Goal: Feedback & Contribution: Submit feedback/report problem

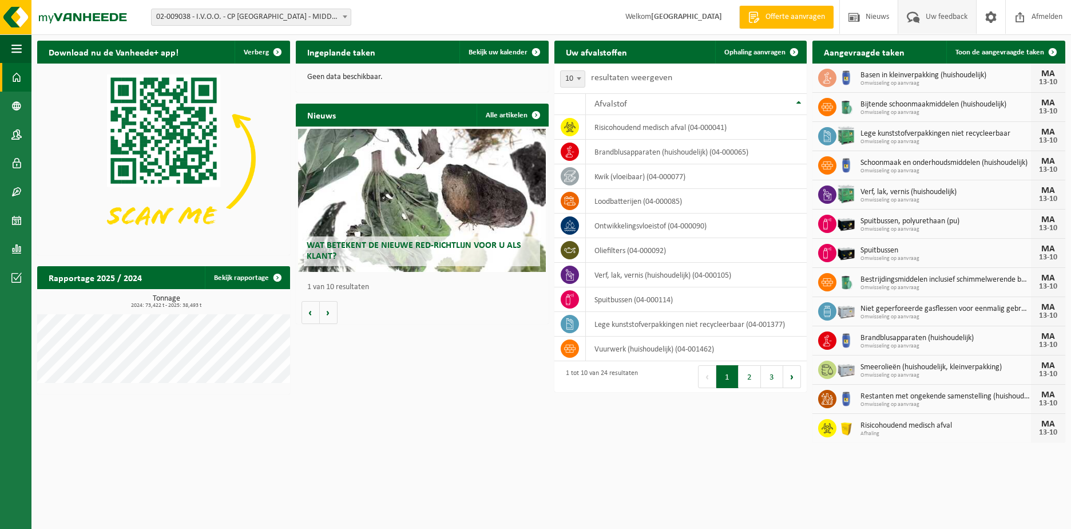
click at [942, 13] on span "Uw feedback" at bounding box center [946, 17] width 47 height 34
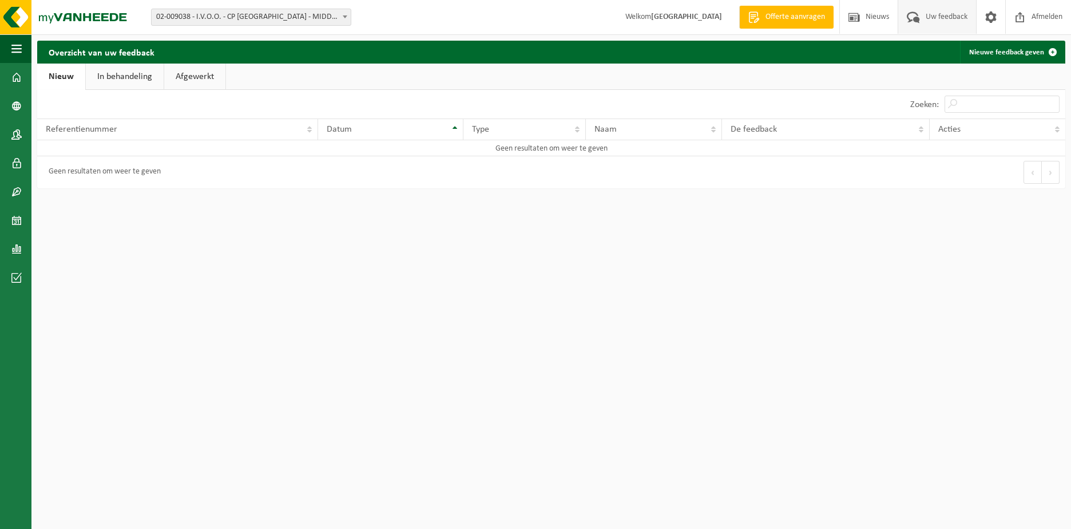
click at [209, 246] on html "Vestiging: 02-009038 - I.V.O.O. - CP MIDDELKERKE - MIDDELKERKE 02-009038 - I.V.…" at bounding box center [535, 264] width 1071 height 529
click at [210, 150] on td "Geen resultaten om weer te geven" at bounding box center [551, 148] width 1028 height 16
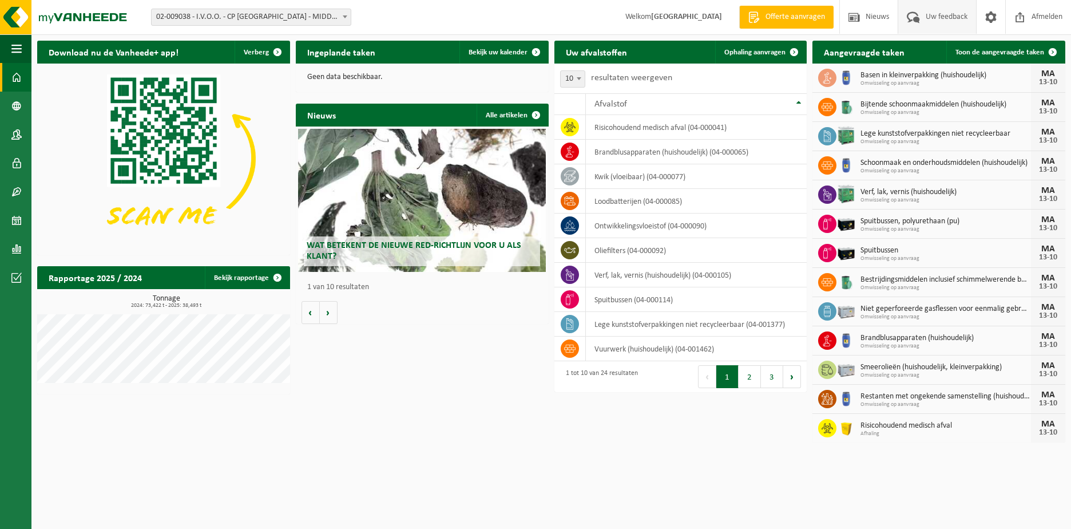
click at [941, 12] on span "Uw feedback" at bounding box center [946, 17] width 47 height 34
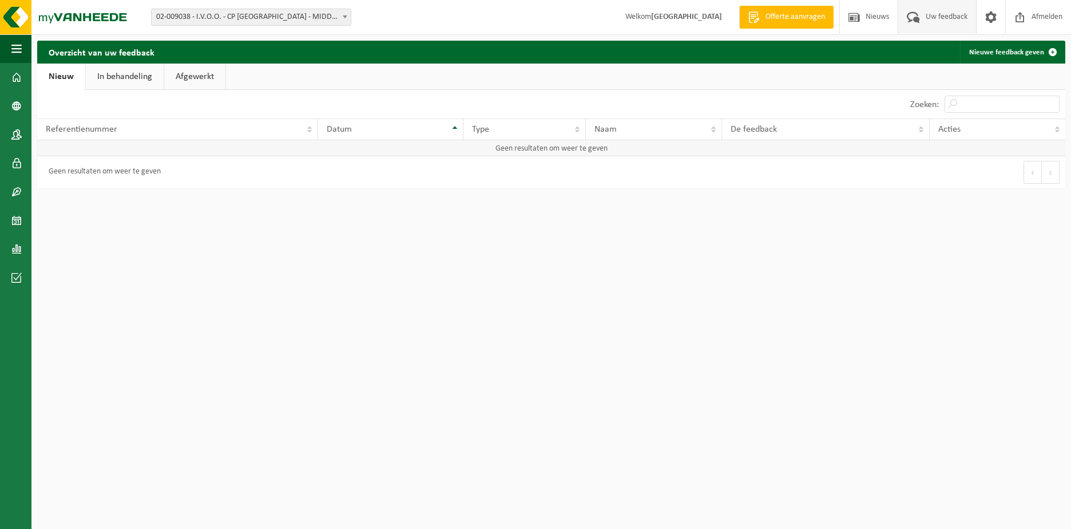
click at [163, 145] on td "Geen resultaten om weer te geven" at bounding box center [551, 148] width 1028 height 16
click at [57, 76] on link "Nieuw" at bounding box center [61, 77] width 48 height 26
click at [309, 131] on th "Referentienummer" at bounding box center [177, 129] width 281 height 22
click at [453, 130] on th "Datum" at bounding box center [390, 129] width 145 height 22
click at [389, 146] on td "Geen resultaten om weer te geven" at bounding box center [551, 148] width 1028 height 16
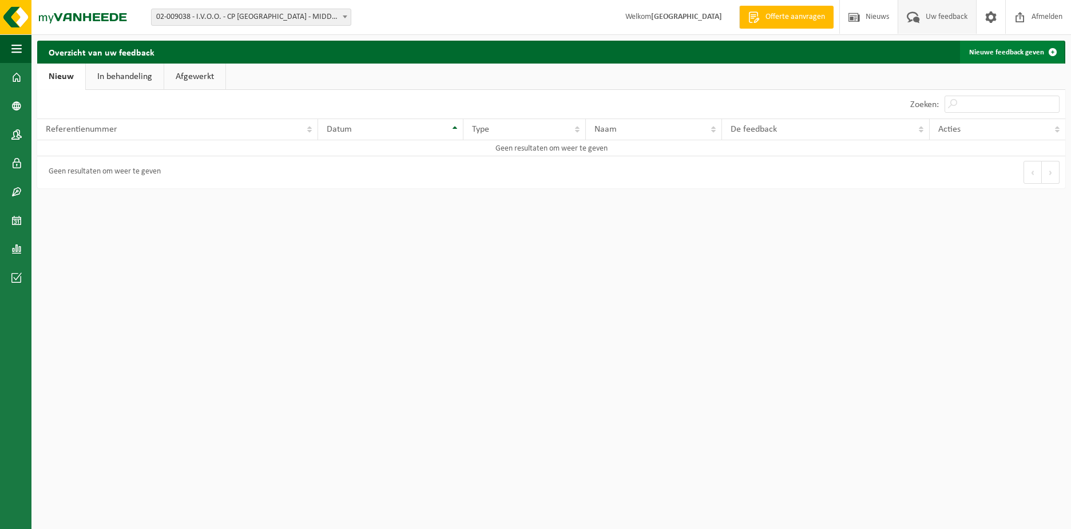
click at [1023, 48] on link "Nieuwe feedback geven" at bounding box center [1012, 52] width 104 height 23
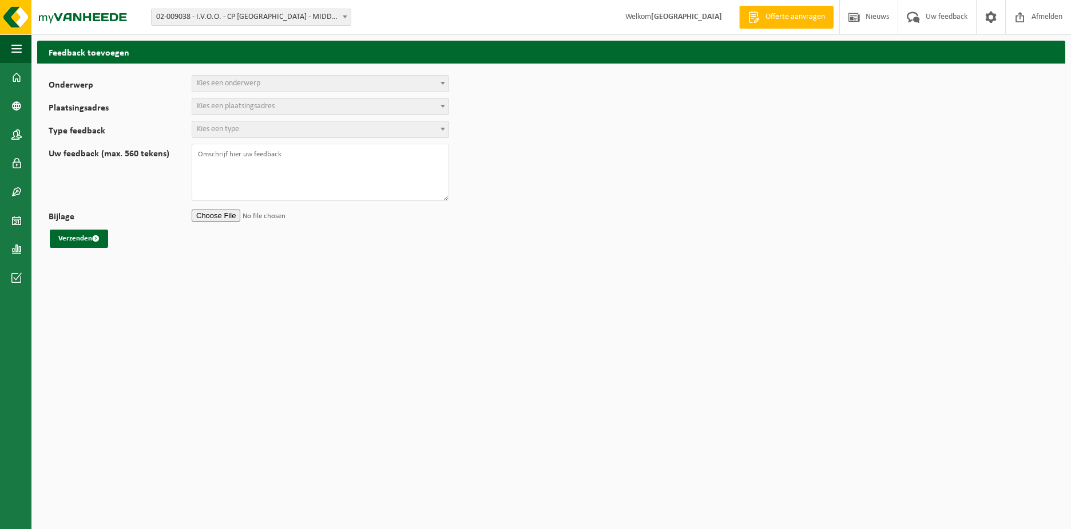
select select
click at [442, 80] on span at bounding box center [442, 83] width 11 height 15
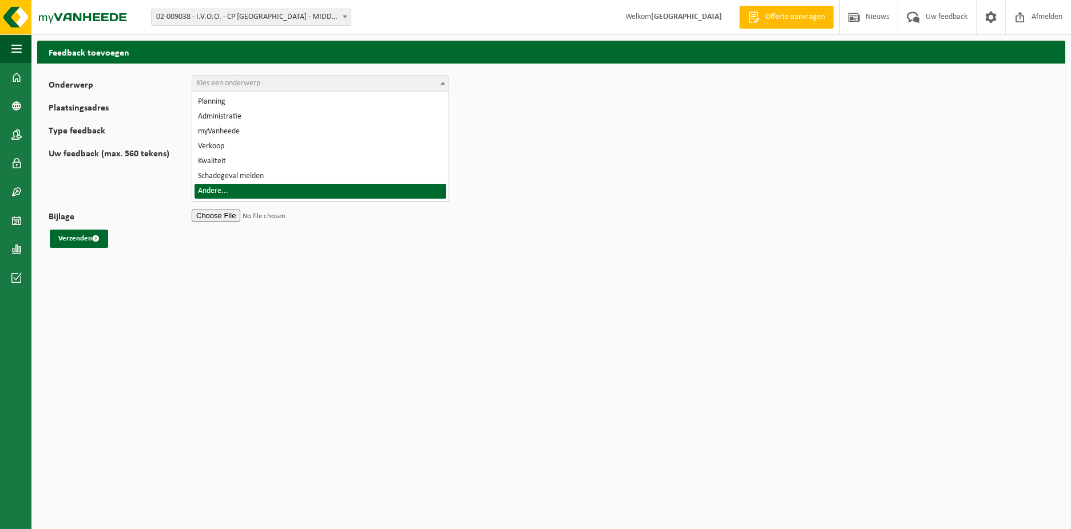
select select "32"
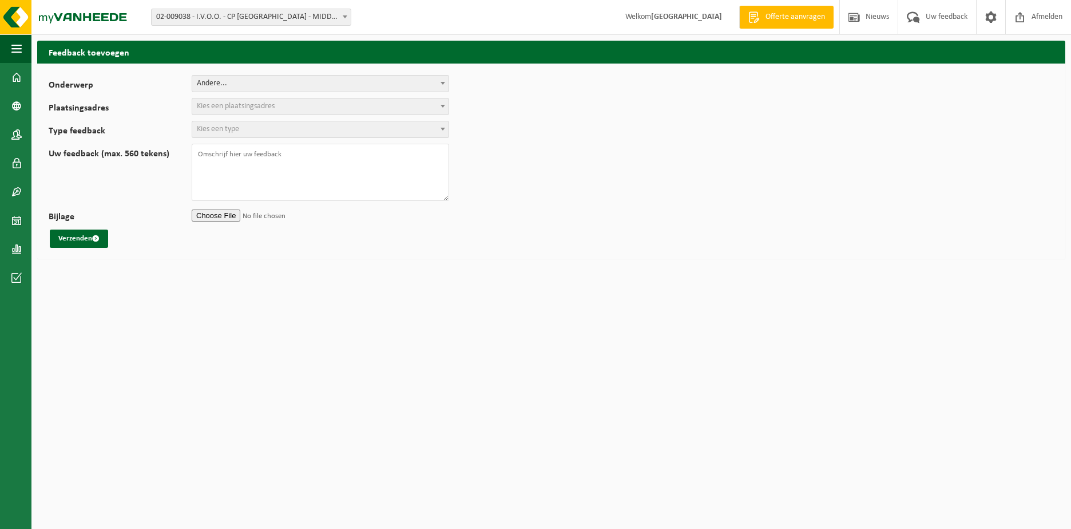
click at [245, 106] on span "Kies een plaatsingsadres" at bounding box center [236, 106] width 78 height 9
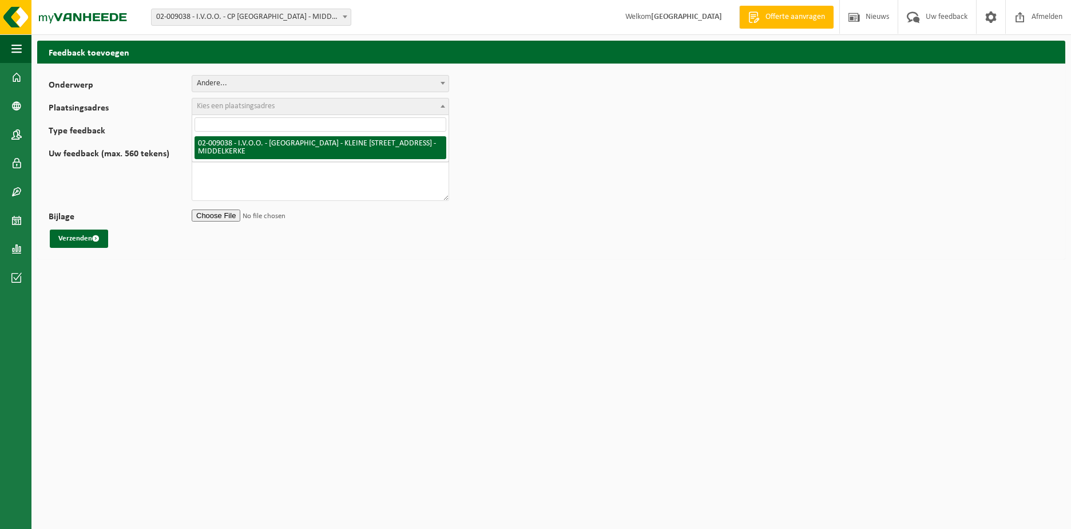
select select "1564"
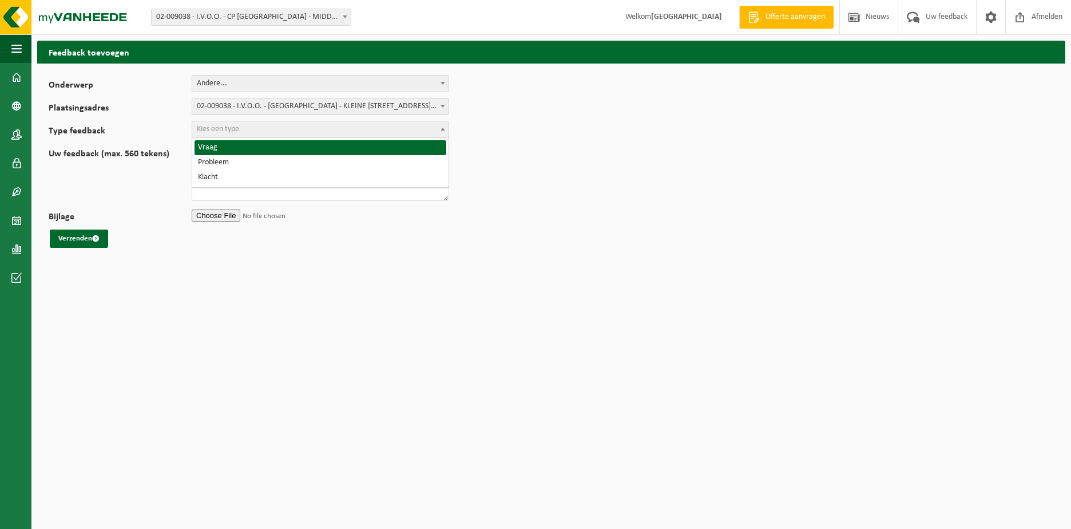
click at [283, 128] on span "Kies een type" at bounding box center [320, 129] width 256 height 16
select select "ISS"
click at [201, 152] on textarea "Uw feedback (max. 560 tekens)" at bounding box center [320, 172] width 257 height 57
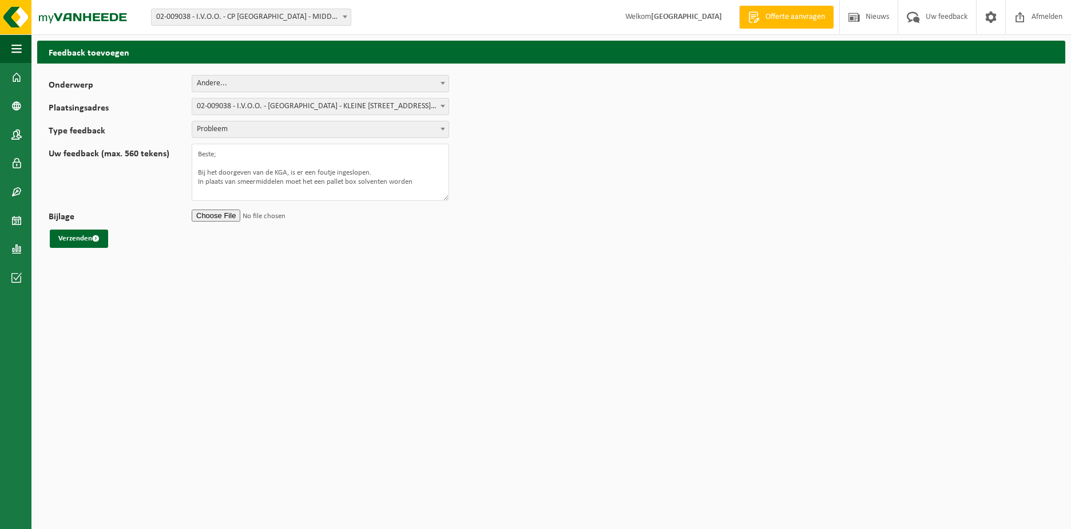
drag, startPoint x: 378, startPoint y: 188, endPoint x: 369, endPoint y: 224, distance: 37.6
click at [369, 224] on form "Onderwerp Planning Administratie myVanheede Verkoop Kwaliteit Schadegeval melde…" at bounding box center [551, 161] width 1005 height 173
click at [418, 183] on textarea "Beste; Bij het doorgeven van de KGA, is er een foutje ingeslopen. In plaats van…" at bounding box center [320, 172] width 257 height 57
click at [371, 192] on textarea "Beste; Bij het doorgeven van de KGA, is er een foutje ingeslopen. In plaats van…" at bounding box center [320, 172] width 257 height 57
click at [233, 177] on textarea "Beste; Bij het doorgeven van de KGA, is er een foutje ingeslopen. In plaats van…" at bounding box center [320, 172] width 257 height 57
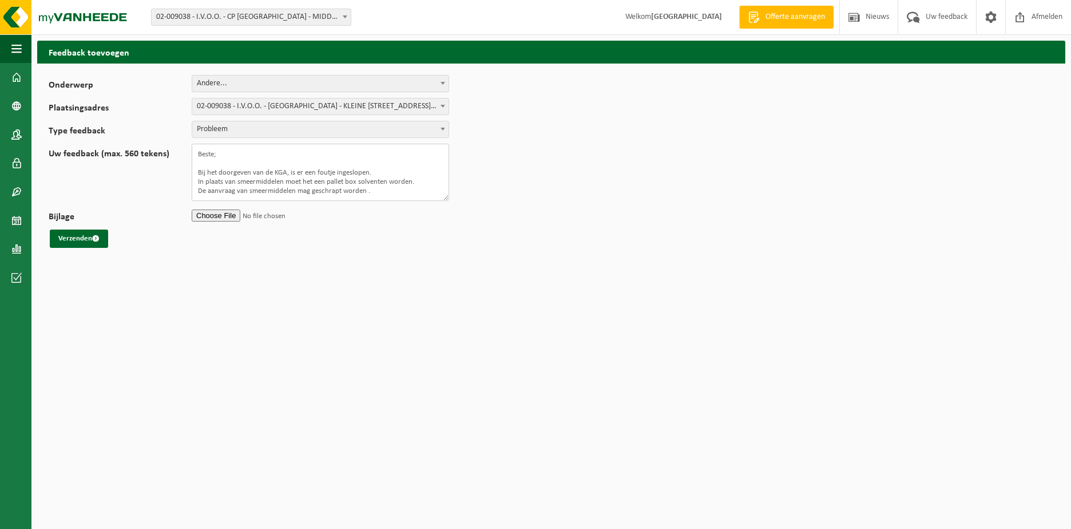
click at [235, 177] on textarea "Beste; Bij het doorgeven van de KGA, is er een foutje ingeslopen. In plaats van…" at bounding box center [320, 172] width 257 height 57
click at [286, 181] on textarea "Beste; Bij het doorgeven van de KGA, is er een foutje ingeslopen. In plaats van…" at bounding box center [320, 172] width 257 height 57
click at [366, 184] on textarea "Beste; Bij het doorgeven van de KGA, is er een foutje ingeslopen. In plaats van…" at bounding box center [320, 172] width 257 height 57
click at [400, 180] on textarea "Beste; Bij het doorgeven van de KGA, is er een foutje ingeslopen. In plaats van…" at bounding box center [320, 172] width 257 height 57
click at [398, 180] on textarea "Beste; Bij het doorgeven van de KGA, is er een foutje ingeslopen. In plaats van…" at bounding box center [320, 172] width 257 height 57
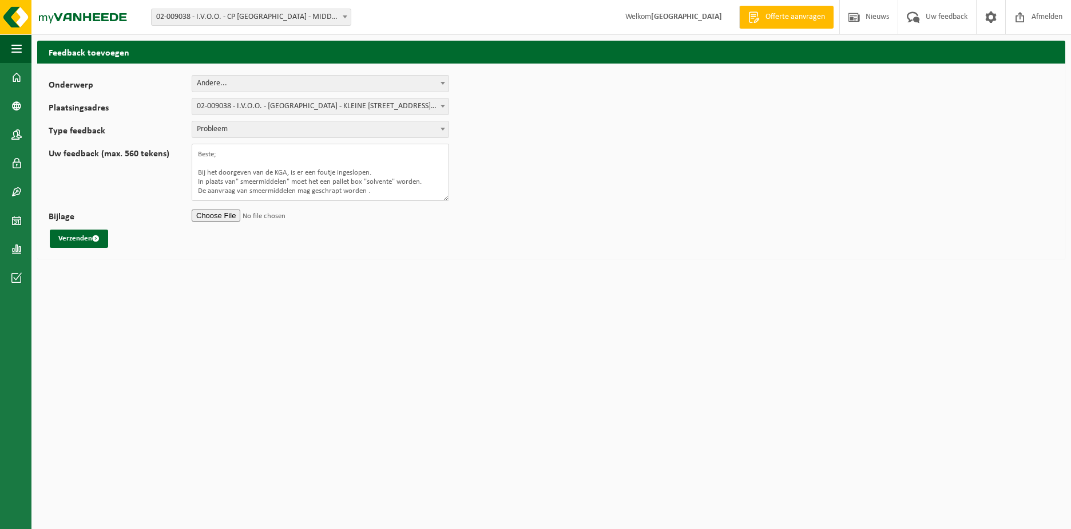
click at [375, 187] on textarea "Beste; Bij het doorgeven van de KGA, is er een foutje ingeslopen. In plaats van…" at bounding box center [320, 172] width 257 height 57
drag, startPoint x: 239, startPoint y: 184, endPoint x: 367, endPoint y: 189, distance: 128.3
click at [367, 189] on textarea "Beste; Bij het doorgeven van de KGA, is er een foutje ingeslopen. In plaats van…" at bounding box center [320, 172] width 257 height 57
drag, startPoint x: 362, startPoint y: 185, endPoint x: 288, endPoint y: 306, distance: 141.5
click at [288, 306] on html "Vestiging: 02-009038 - I.V.O.O. - CP MIDDELKERKE - MIDDELKERKE 02-009038 - I.V.…" at bounding box center [535, 264] width 1071 height 529
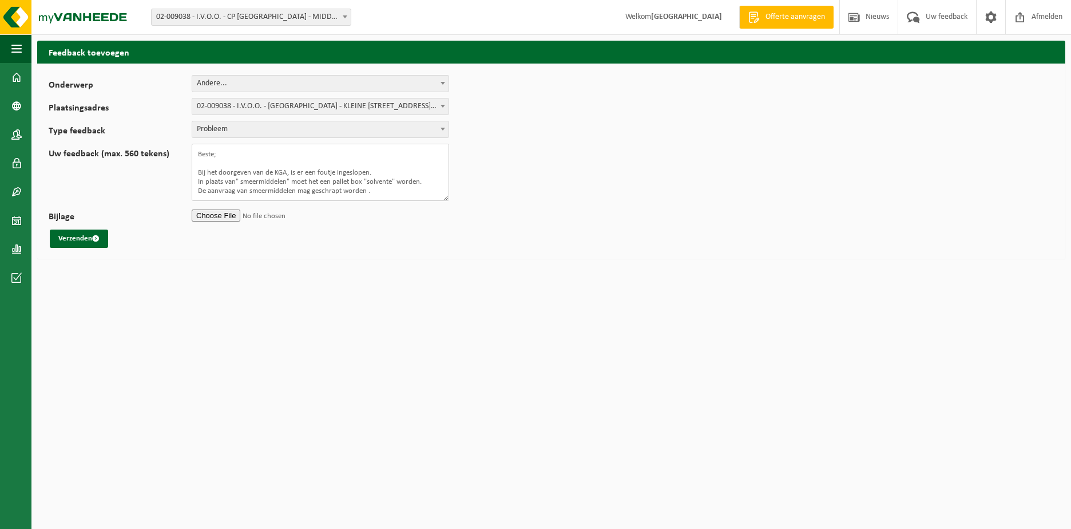
click at [385, 187] on textarea "Beste; Bij het doorgeven van de KGA, is er een foutje ingeslopen. In plaats van…" at bounding box center [320, 172] width 257 height 57
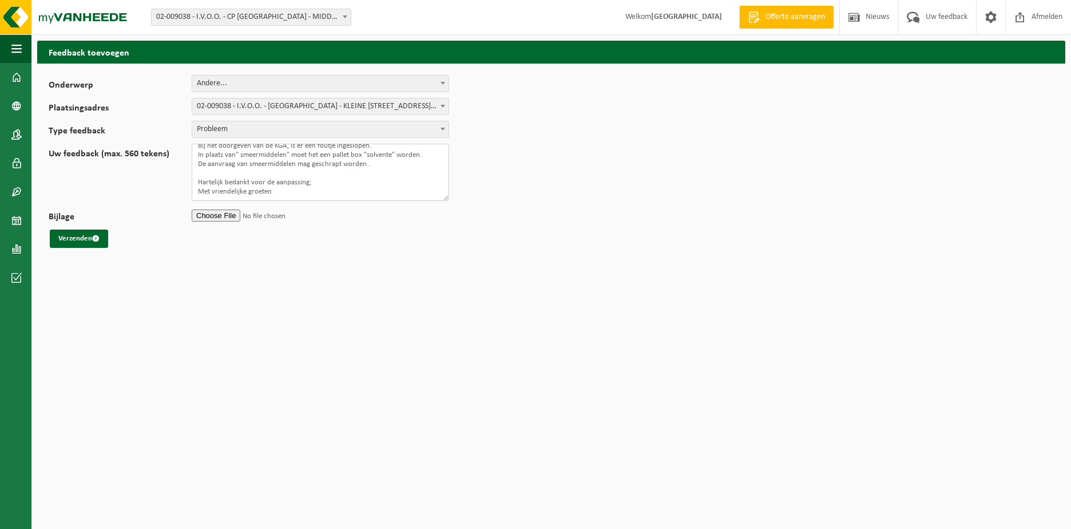
click at [286, 185] on textarea "Beste; Bij het doorgeven van de KGA, is er een foutje ingeslopen. In plaats van…" at bounding box center [320, 172] width 257 height 57
click at [251, 185] on textarea "Beste; Bij het doorgeven van de KGA, is er een foutje ingeslopen. In plaats van…" at bounding box center [320, 172] width 257 height 57
click at [276, 177] on textarea "Beste; Bij het doorgeven van de KGA, is er een foutje ingeslopen. In plaats van…" at bounding box center [320, 172] width 257 height 57
click at [244, 198] on textarea "Beste; Bij het doorgeven van de KGA, is er een foutje ingeslopen. In plaats van…" at bounding box center [320, 172] width 257 height 57
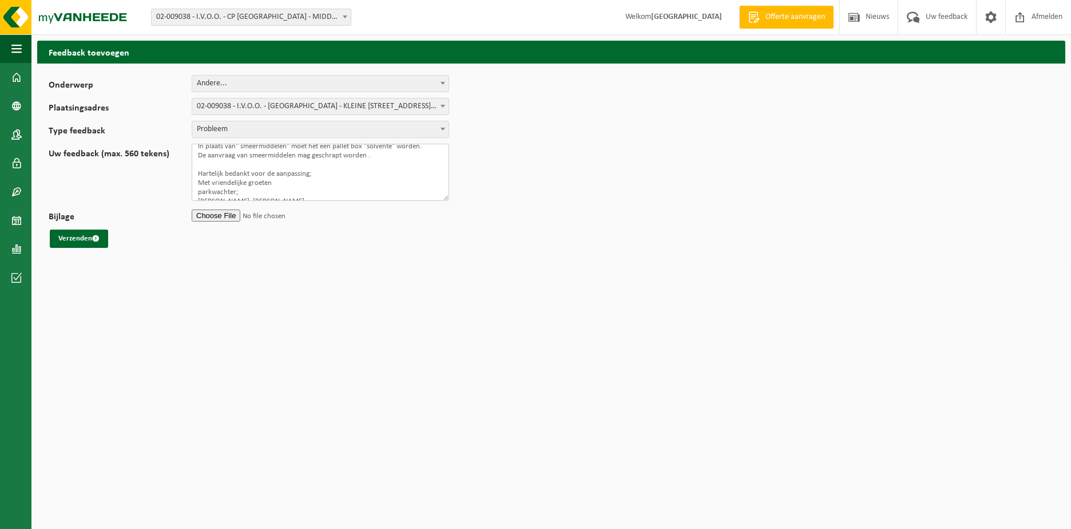
scroll to position [58, 0]
click at [239, 172] on textarea "Beste; Bij het doorgeven van de KGA, is er een foutje ingeslopen. In plaats van…" at bounding box center [320, 172] width 257 height 57
click at [239, 175] on textarea "Beste; Bij het doorgeven van de KGA, is er een foutje ingeslopen. In plaats van…" at bounding box center [320, 172] width 257 height 57
click at [241, 179] on textarea "Beste; Bij het doorgeven van de KGA, is er een foutje ingeslopen. In plaats van…" at bounding box center [320, 172] width 257 height 57
click at [240, 175] on textarea "Beste; Bij het doorgeven van de KGA, is er een foutje ingeslopen. In plaats van…" at bounding box center [320, 172] width 257 height 57
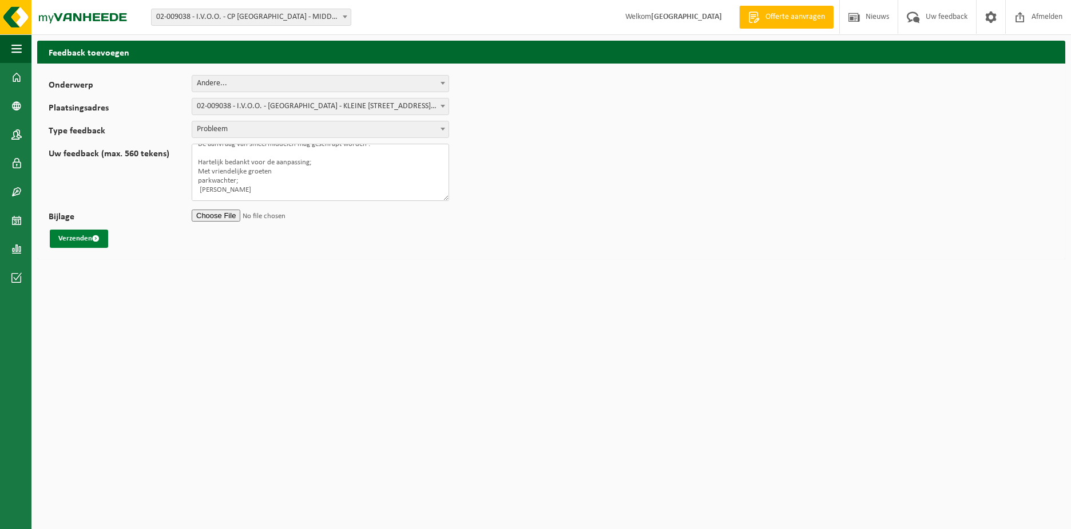
type textarea "Beste; Bij het doorgeven van de KGA, is er een foutje ingeslopen. In plaats van…"
click at [76, 236] on button "Verzenden" at bounding box center [79, 238] width 58 height 18
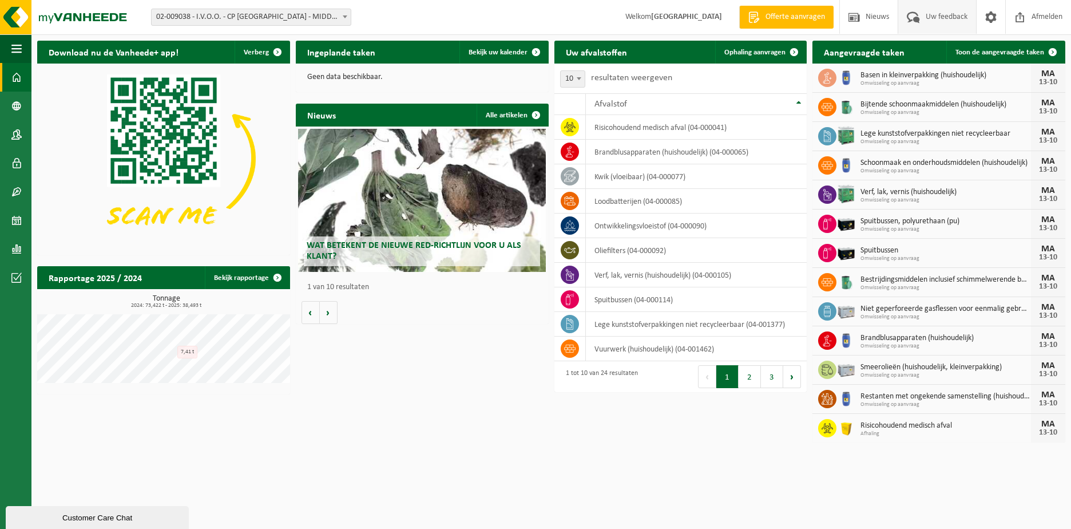
click at [941, 24] on span "Uw feedback" at bounding box center [946, 17] width 47 height 34
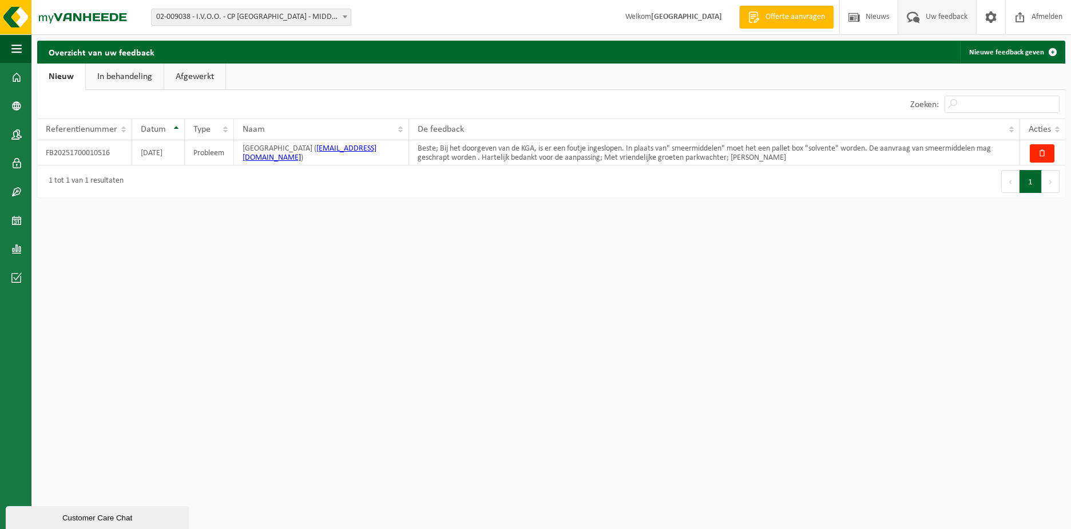
click at [191, 80] on link "Afgewerkt" at bounding box center [194, 77] width 61 height 26
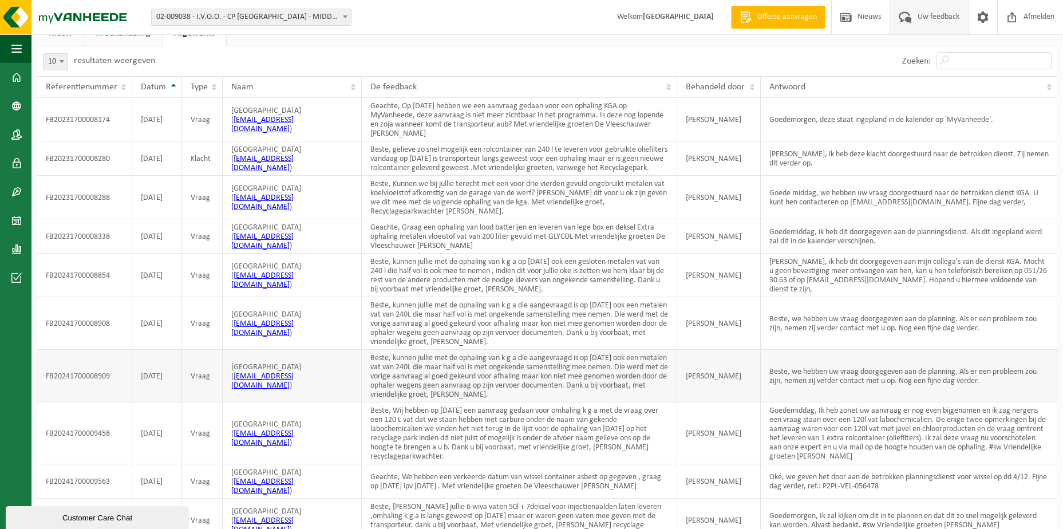
scroll to position [101, 0]
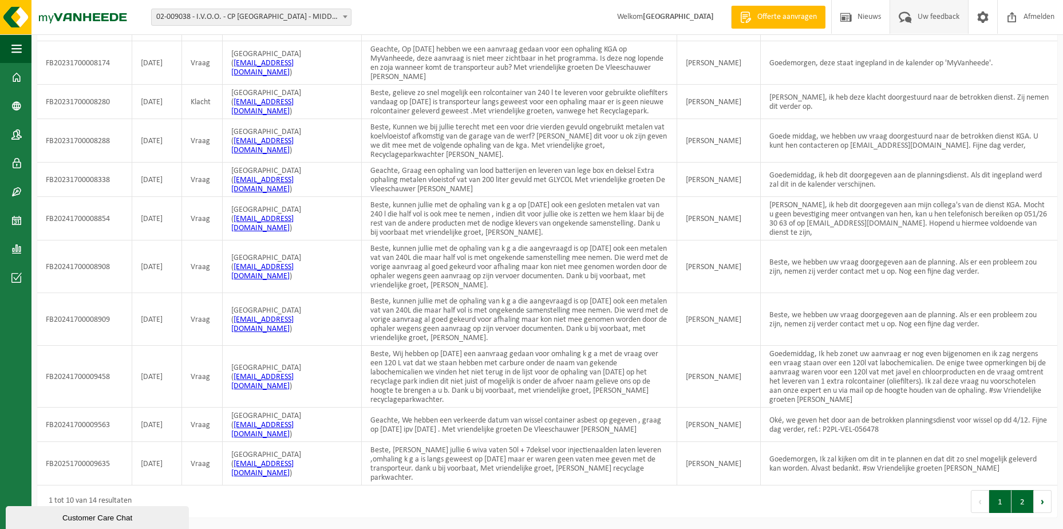
click at [1020, 502] on button "2" at bounding box center [1022, 501] width 22 height 23
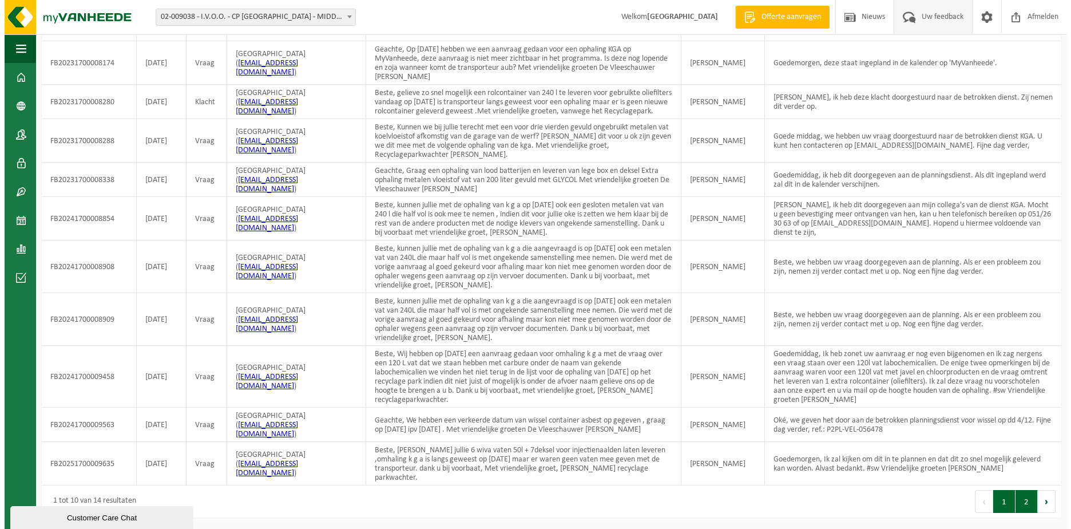
scroll to position [0, 0]
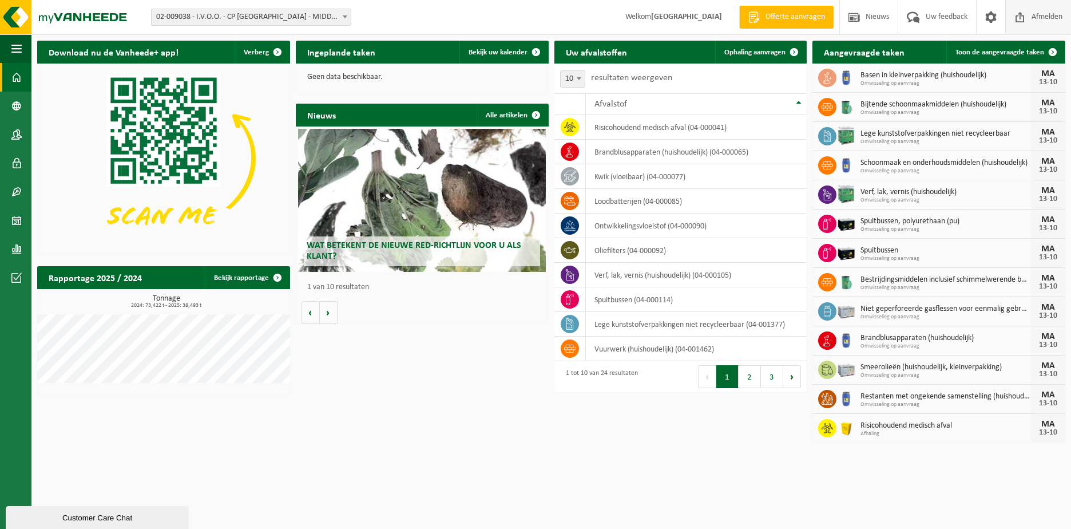
click at [1029, 17] on span "Afmelden" at bounding box center [1047, 17] width 37 height 34
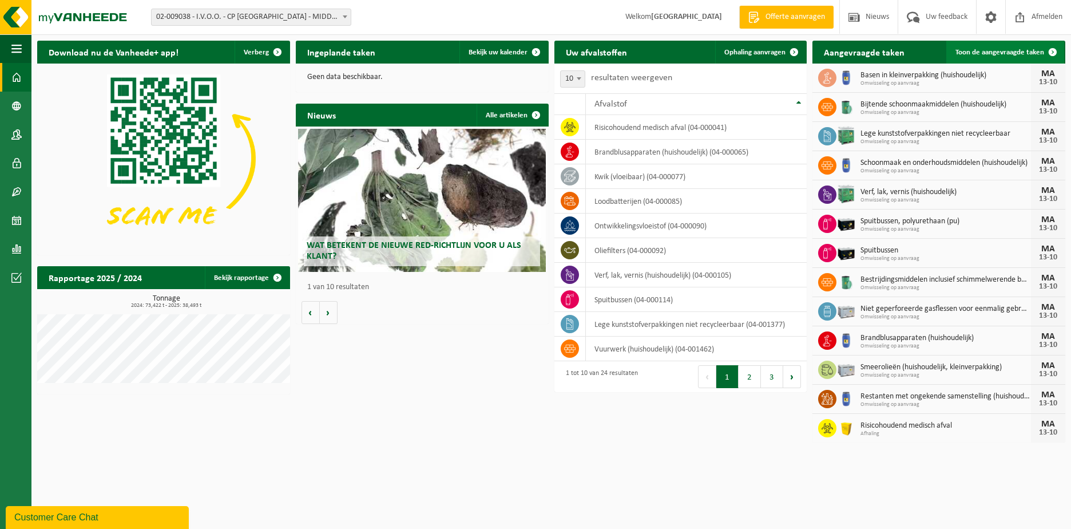
click at [1051, 51] on span at bounding box center [1052, 52] width 23 height 23
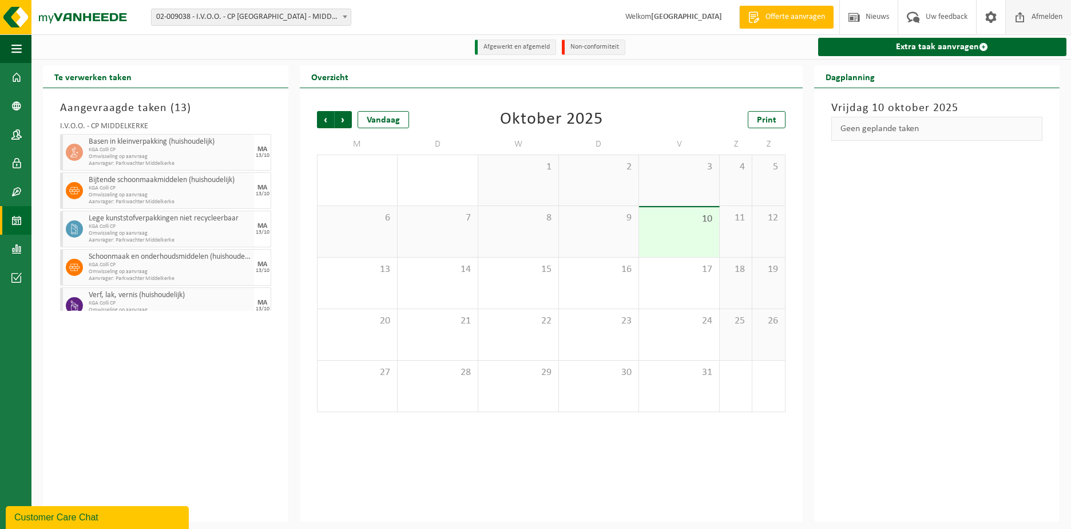
click at [1043, 13] on span "Afmelden" at bounding box center [1047, 17] width 37 height 34
